Goal: Task Accomplishment & Management: Manage account settings

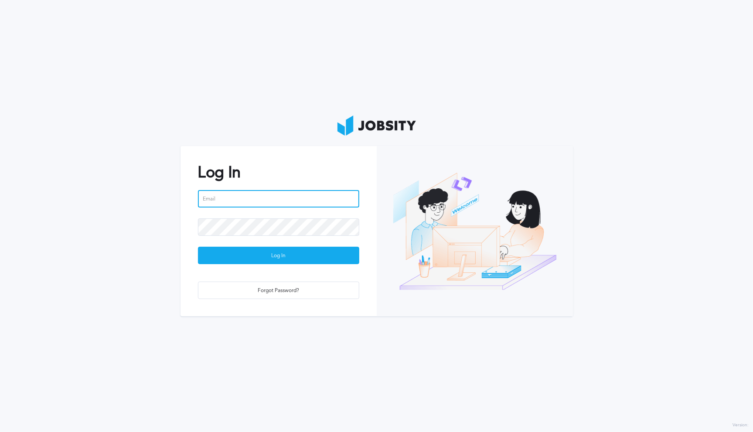
click at [234, 201] on input "email" at bounding box center [278, 198] width 161 height 17
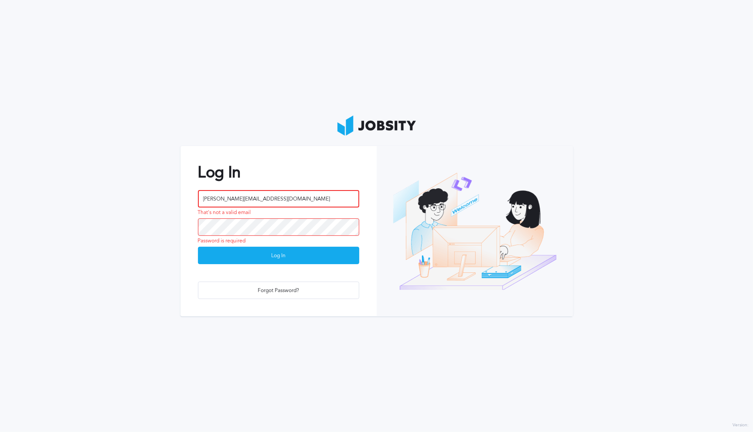
type input "[PERSON_NAME][EMAIL_ADDRESS][DOMAIN_NAME]"
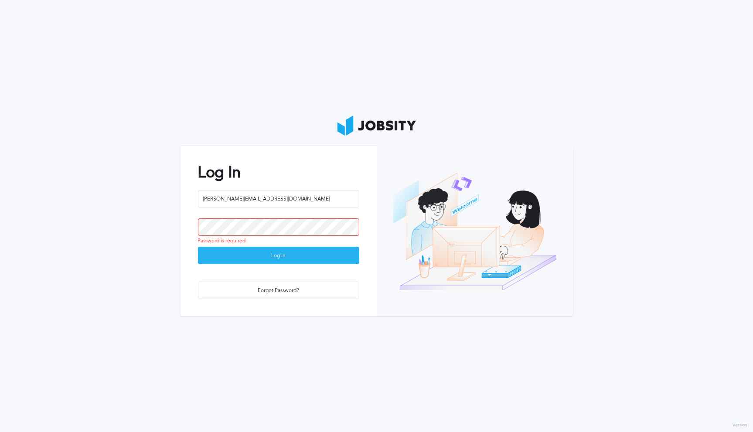
click at [290, 256] on div "Log In" at bounding box center [278, 255] width 160 height 17
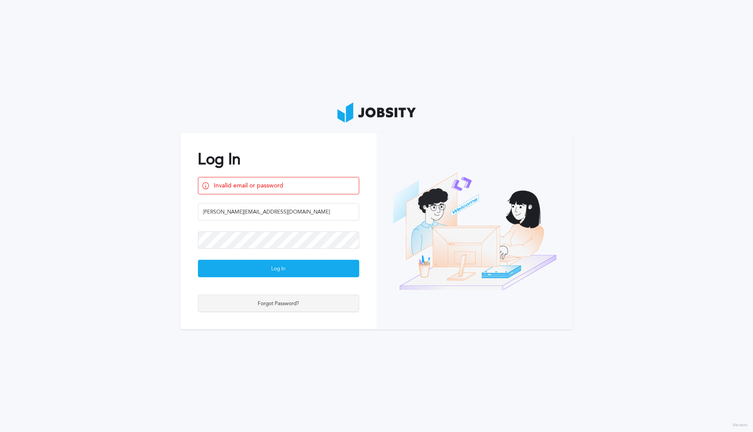
click at [264, 309] on div "Forgot Password?" at bounding box center [278, 303] width 160 height 17
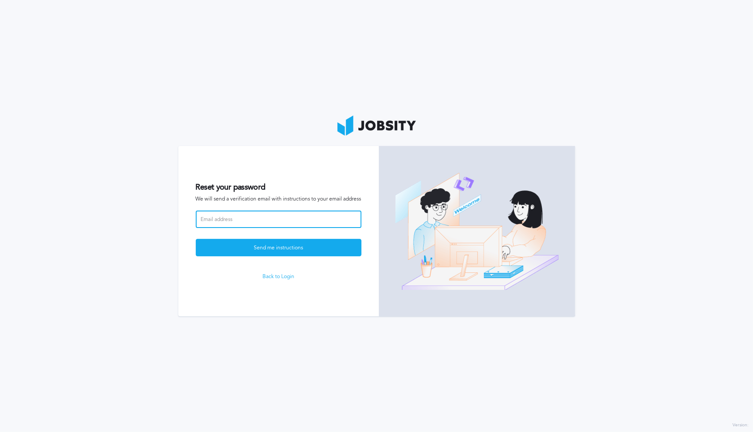
click at [237, 219] on input at bounding box center [279, 219] width 166 height 17
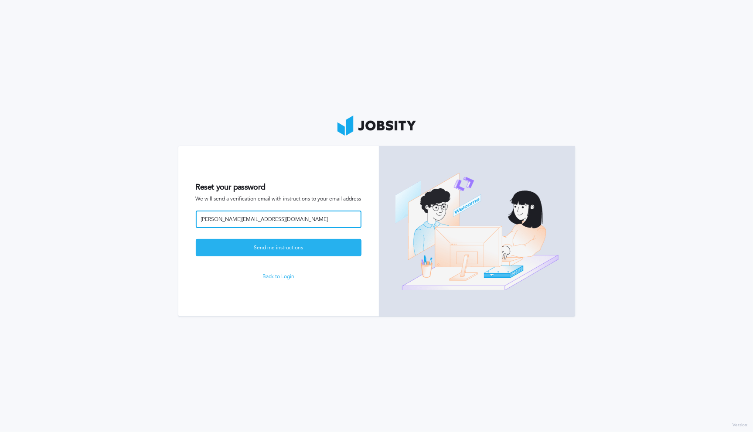
type input "[PERSON_NAME][EMAIL_ADDRESS][DOMAIN_NAME]"
click at [270, 250] on div "Send me instructions" at bounding box center [278, 247] width 165 height 17
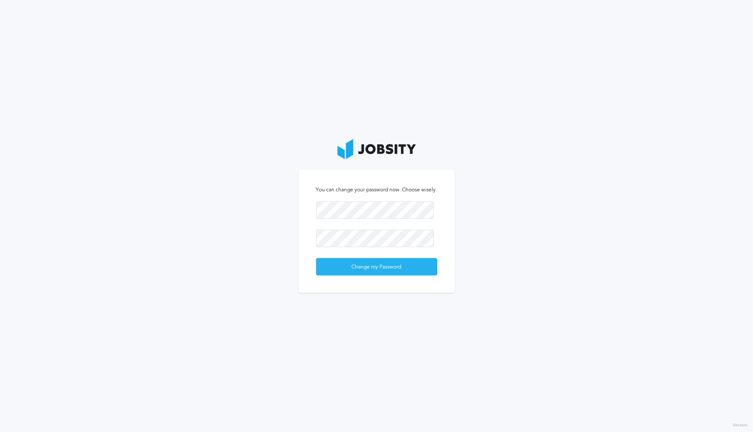
click at [368, 209] on div "Change my Password" at bounding box center [377, 267] width 120 height 17
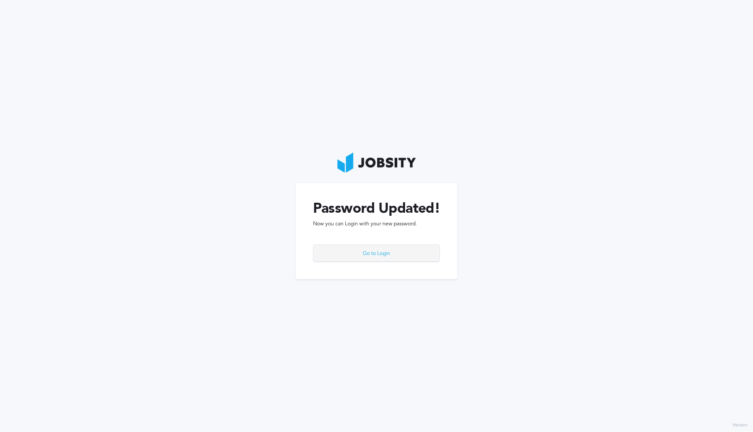
click at [372, 209] on div "Go to Login" at bounding box center [377, 253] width 126 height 17
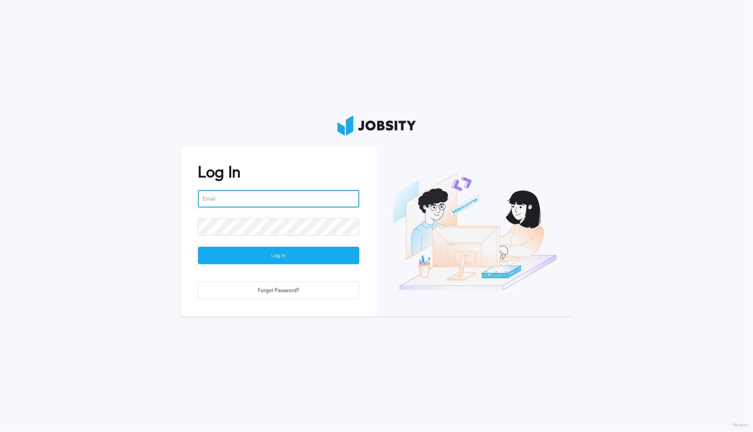
click at [230, 201] on input "email" at bounding box center [278, 198] width 161 height 17
type input "[PERSON_NAME][EMAIL_ADDRESS][DOMAIN_NAME]"
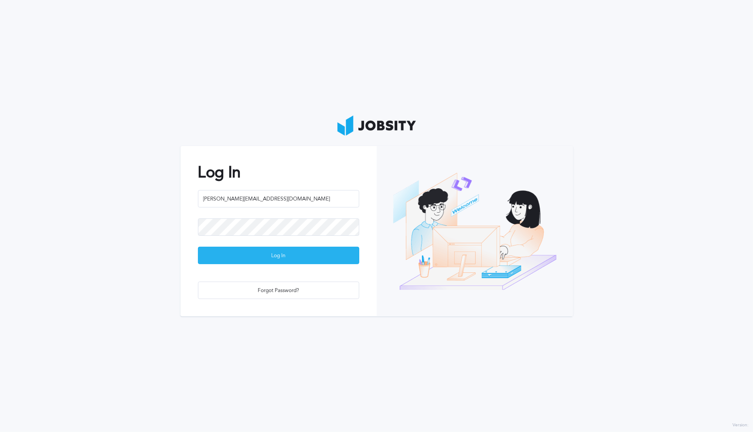
click at [264, 209] on div "Log In" at bounding box center [278, 255] width 160 height 17
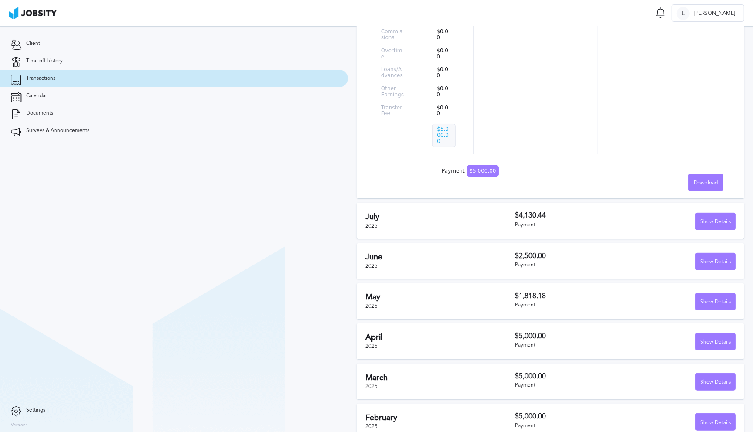
scroll to position [270, 0]
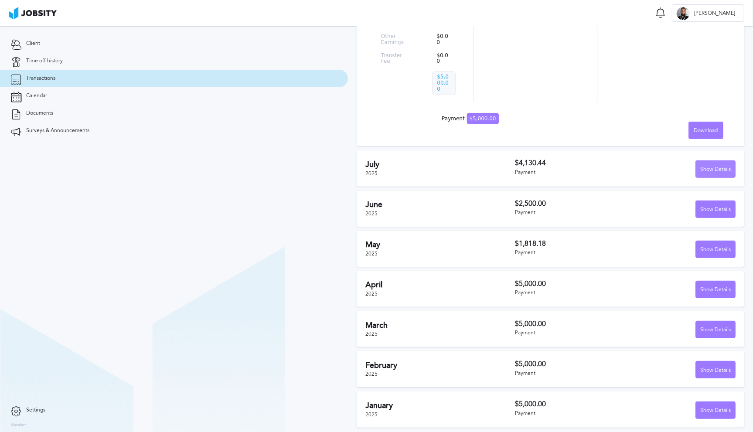
click at [372, 167] on div "Show Details" at bounding box center [715, 169] width 39 height 17
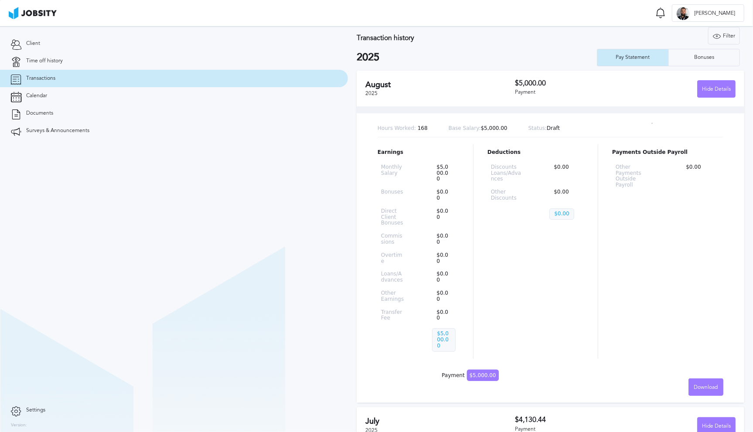
scroll to position [0, 0]
